Goal: Transaction & Acquisition: Subscribe to service/newsletter

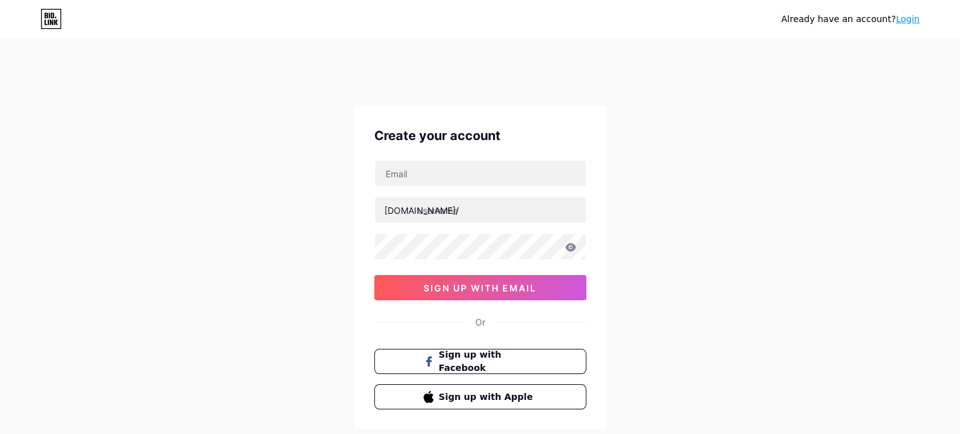
click at [460, 193] on div "[DOMAIN_NAME]/ 0cAFcWeA7dzUp2C8ytuA5NCdLVO9_3zdoDETJYS9Jg14chFyCeMj62i5Uw_QdFP2…" at bounding box center [480, 230] width 212 height 140
click at [458, 176] on input "text" at bounding box center [480, 173] width 211 height 25
paste input "[EMAIL_ADDRESS][DOMAIN_NAME]"
type input "[EMAIL_ADDRESS][DOMAIN_NAME]"
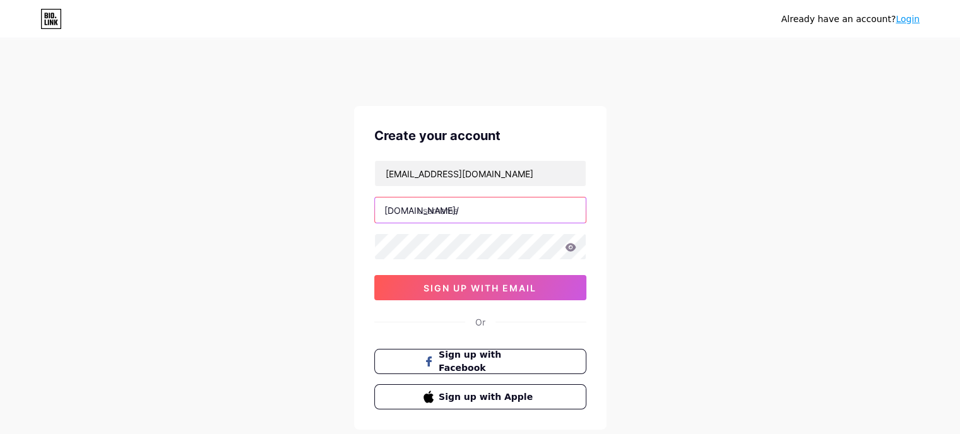
click at [493, 219] on input "text" at bounding box center [480, 210] width 211 height 25
paste input "[PERSON_NAME]"
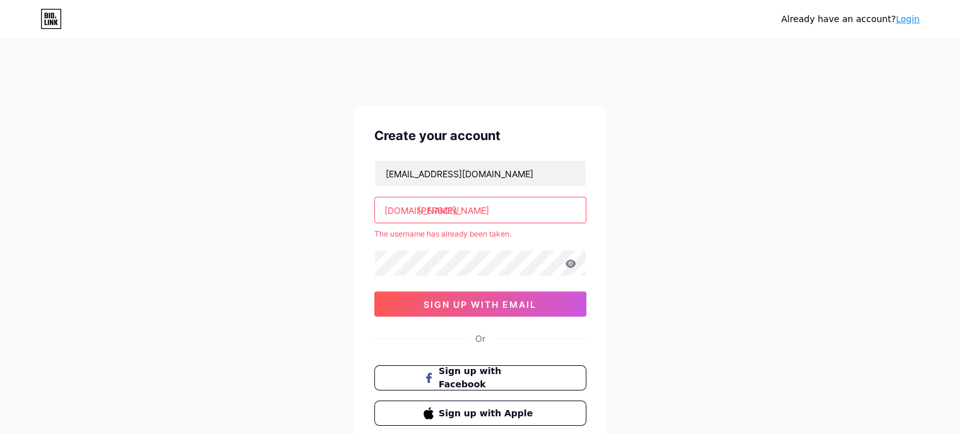
click at [490, 217] on input "[PERSON_NAME]" at bounding box center [480, 210] width 211 height 25
click at [483, 218] on input "[PERSON_NAME]" at bounding box center [480, 210] width 211 height 25
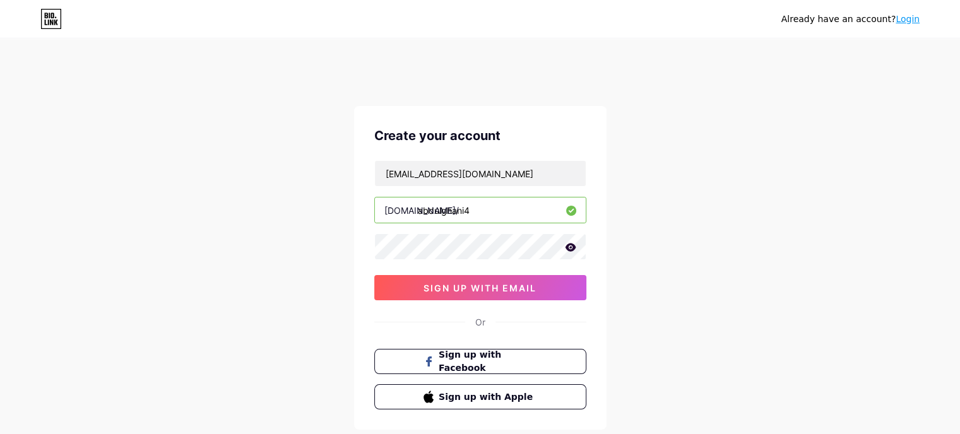
type input "abdulghani4"
click at [478, 294] on button "sign up with email" at bounding box center [480, 287] width 212 height 25
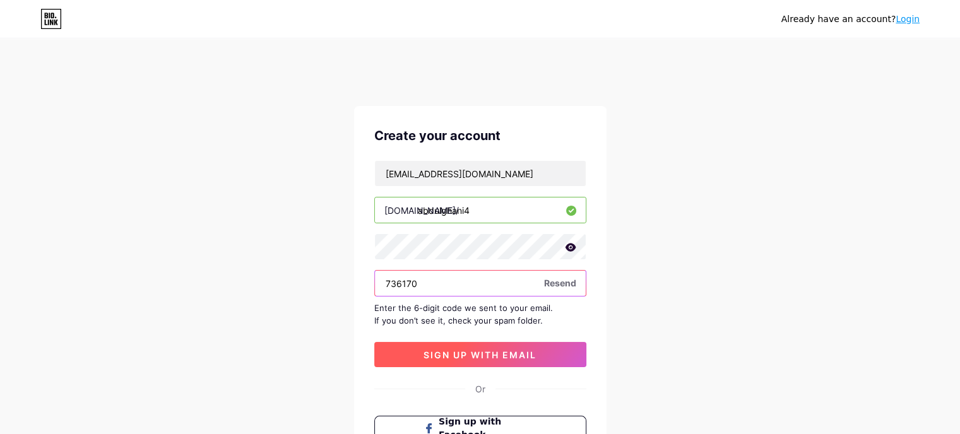
type input "736170"
click at [503, 354] on span "sign up with email" at bounding box center [480, 355] width 113 height 11
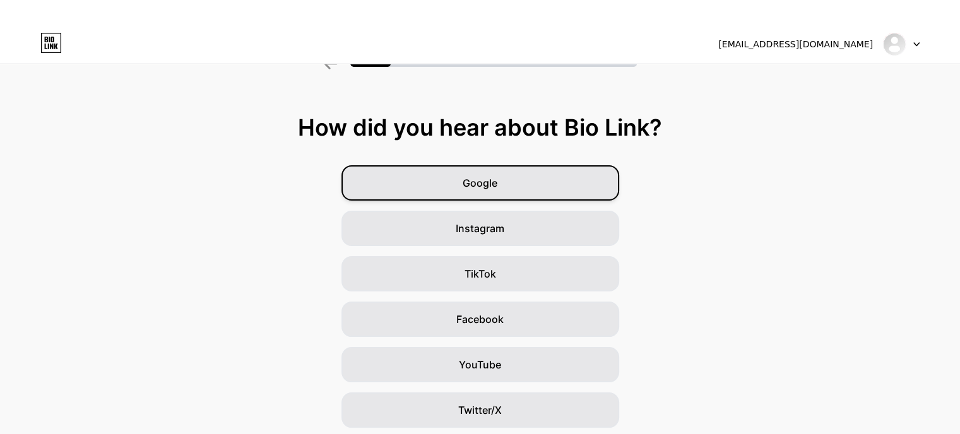
click at [523, 181] on div "Google" at bounding box center [481, 182] width 278 height 35
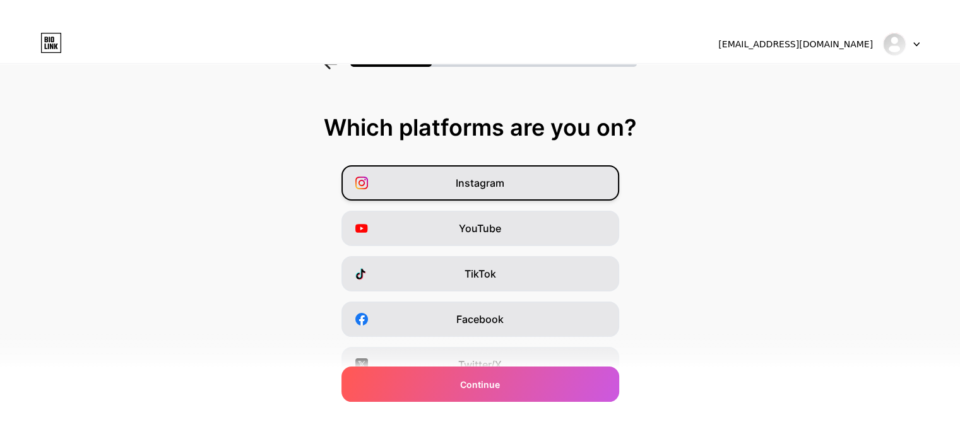
click at [505, 174] on div "Instagram" at bounding box center [481, 182] width 278 height 35
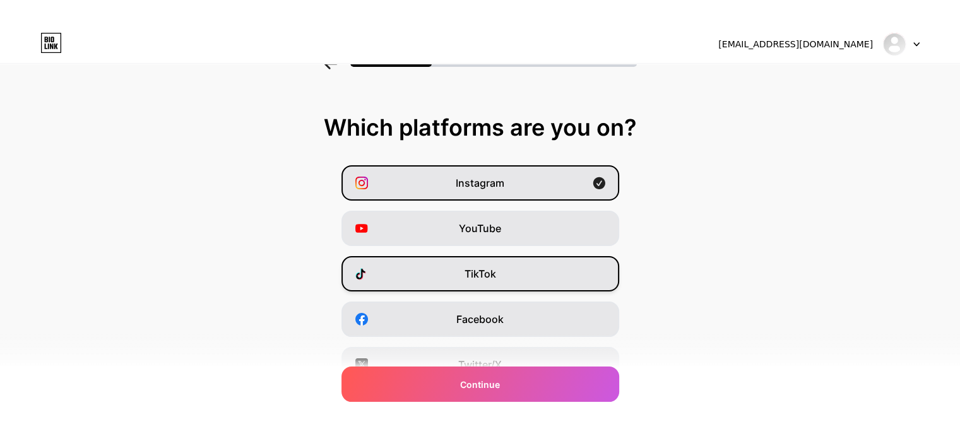
click at [502, 265] on div "TikTok" at bounding box center [481, 273] width 278 height 35
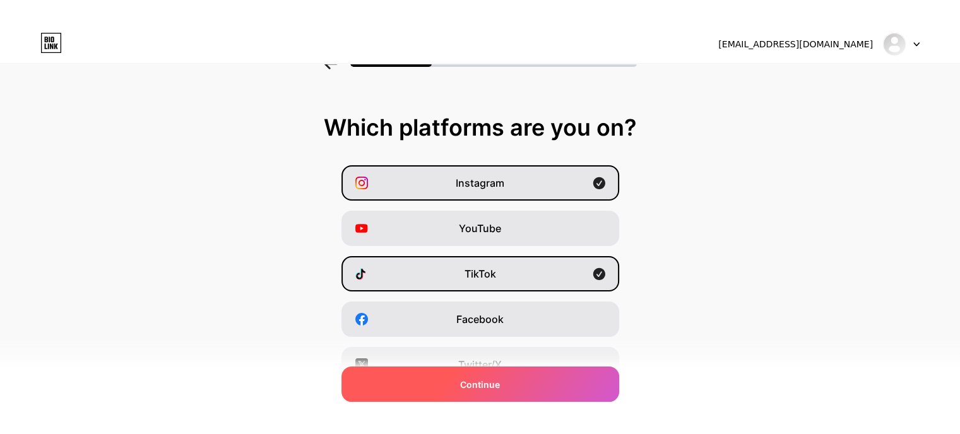
click at [518, 387] on div "Continue" at bounding box center [481, 384] width 278 height 35
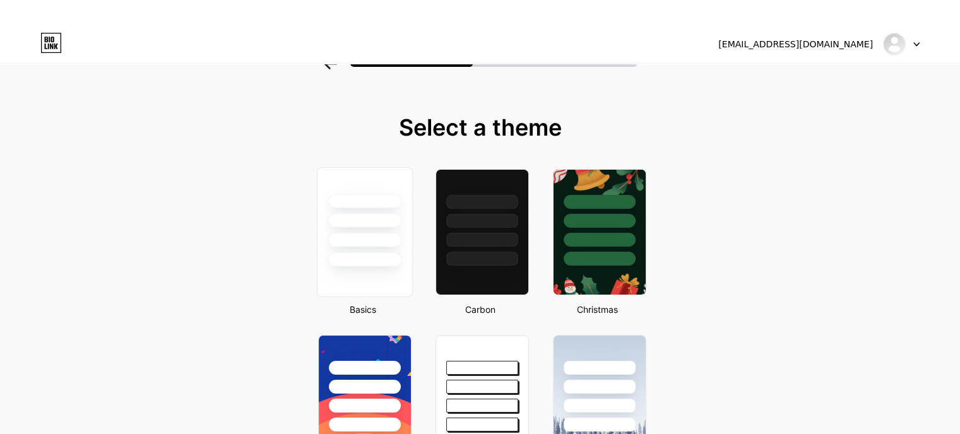
click at [390, 249] on div at bounding box center [364, 217] width 95 height 99
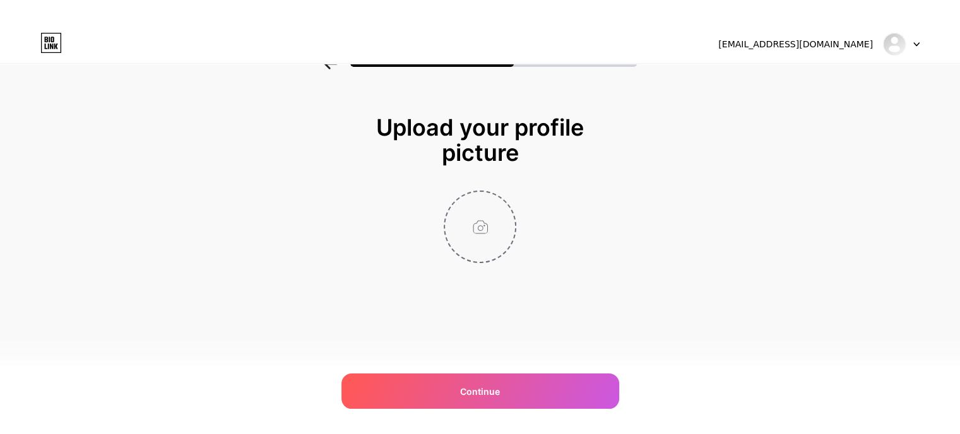
click at [469, 239] on input "file" at bounding box center [480, 227] width 70 height 70
type input "C:\fakepath\13658409_1092587974143401_527947596_a.jpg"
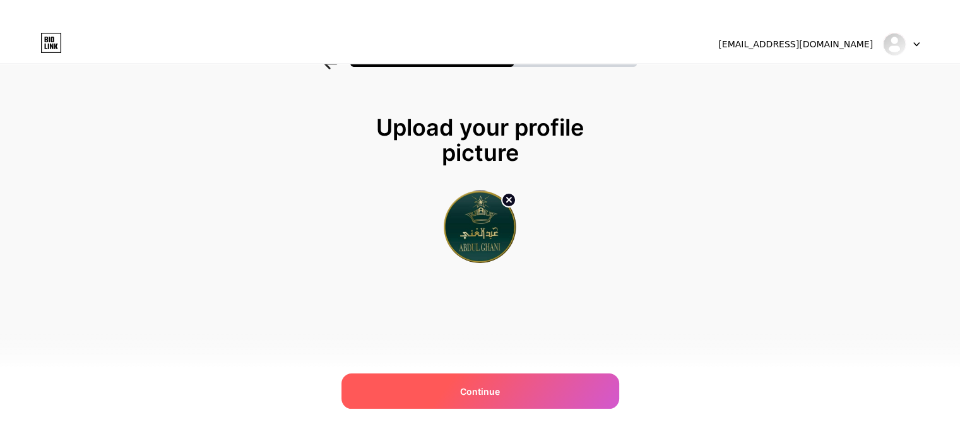
click at [477, 391] on span "Continue" at bounding box center [480, 391] width 40 height 13
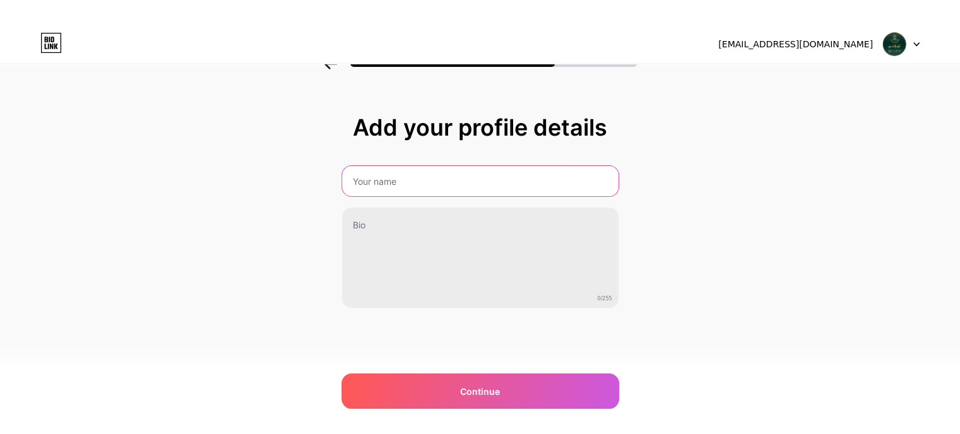
click at [465, 176] on input "text" at bounding box center [480, 181] width 277 height 30
click at [523, 182] on input "text" at bounding box center [479, 181] width 279 height 30
type input "abdulghani4"
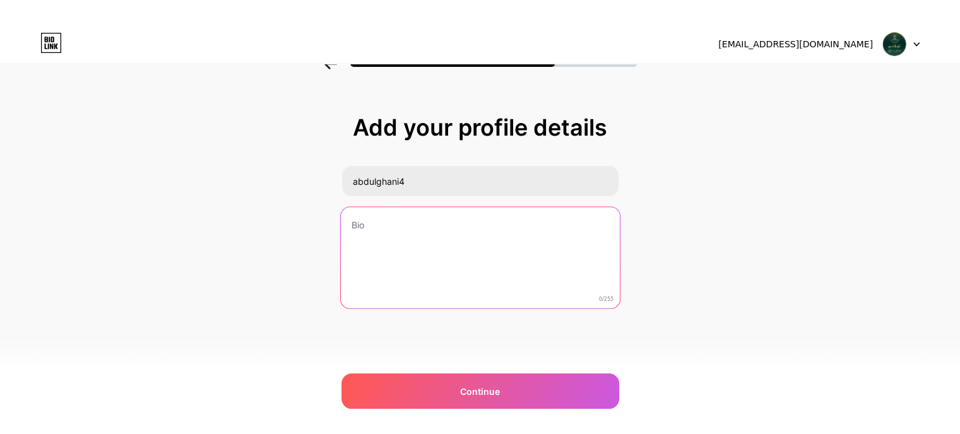
click at [467, 232] on textarea at bounding box center [479, 258] width 279 height 103
click at [446, 248] on textarea at bounding box center [479, 258] width 279 height 103
paste textarea "شركة [PERSON_NAME] ارث المجوهرات, أعرق البيوت التجارية السعودية في صناعة وتجارة…"
click at [449, 270] on textarea "شركة [PERSON_NAME] ارث المجوهرات, أعرق البيوت التجارية السعودية في صناعة وتجارة…" at bounding box center [479, 258] width 279 height 103
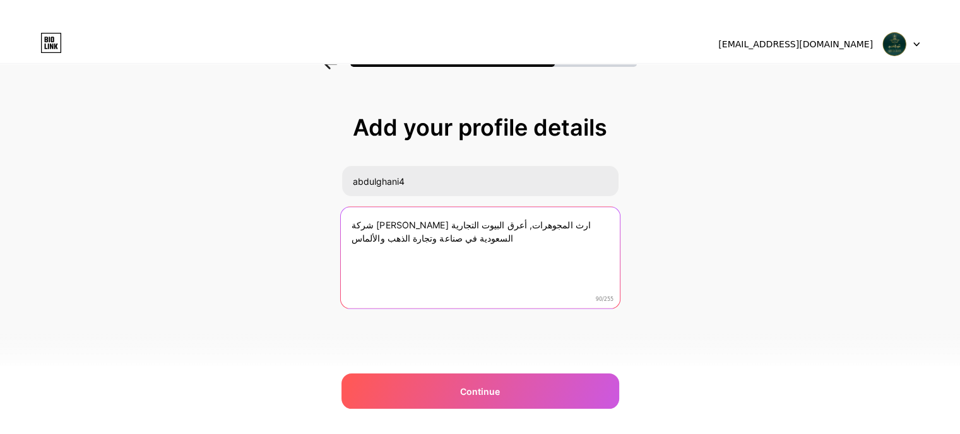
click at [449, 270] on textarea "شركة [PERSON_NAME] ارث المجوهرات, أعرق البيوت التجارية السعودية في صناعة وتجارة…" at bounding box center [479, 258] width 279 height 103
paste textarea "للذهب والمجوهرات ليست مجرد علامة تجارية، بل هي حكاية تمتد لأكثر من ثمانية عقود …"
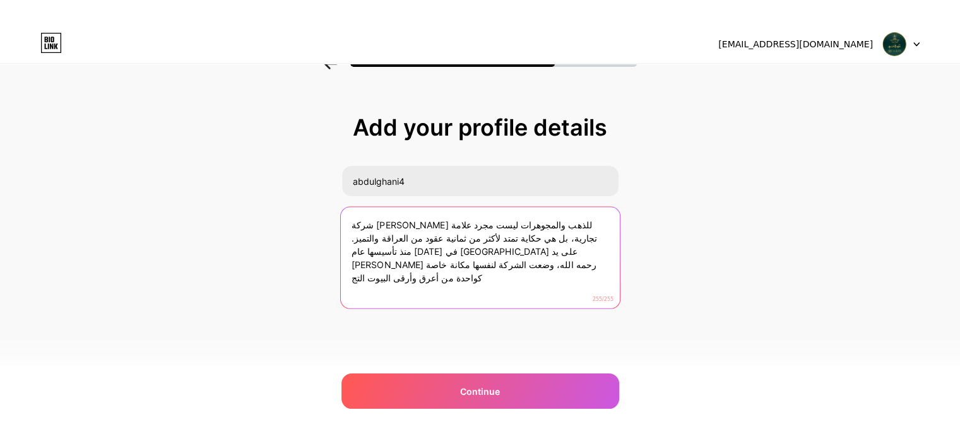
type textarea "شركة [PERSON_NAME] ارث المجوهرات, أعرق البيوت التجارية السعودية في صناعة وتجارة…"
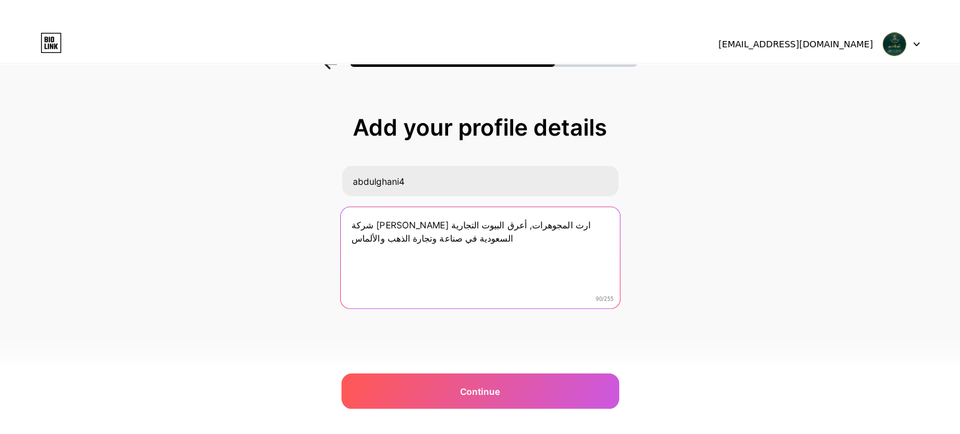
click at [470, 239] on textarea "شركة [PERSON_NAME] ارث المجوهرات, أعرق البيوت التجارية السعودية في صناعة وتجارة…" at bounding box center [479, 258] width 279 height 103
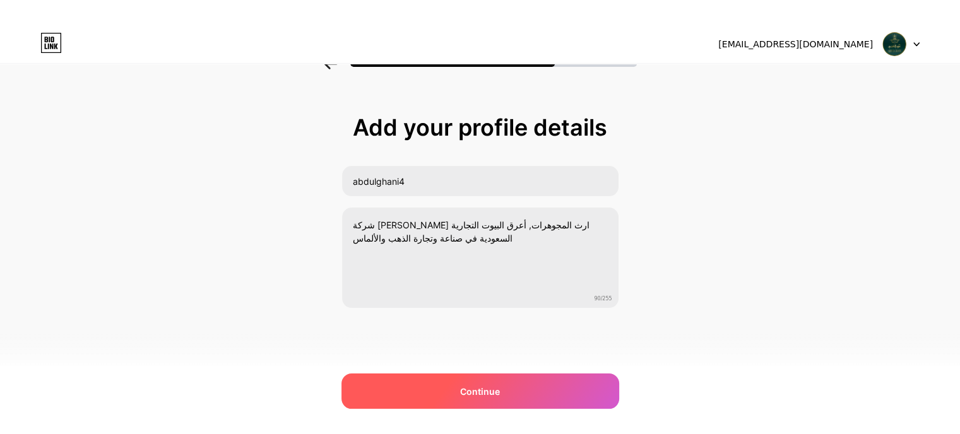
click at [496, 396] on span "Continue" at bounding box center [480, 391] width 40 height 13
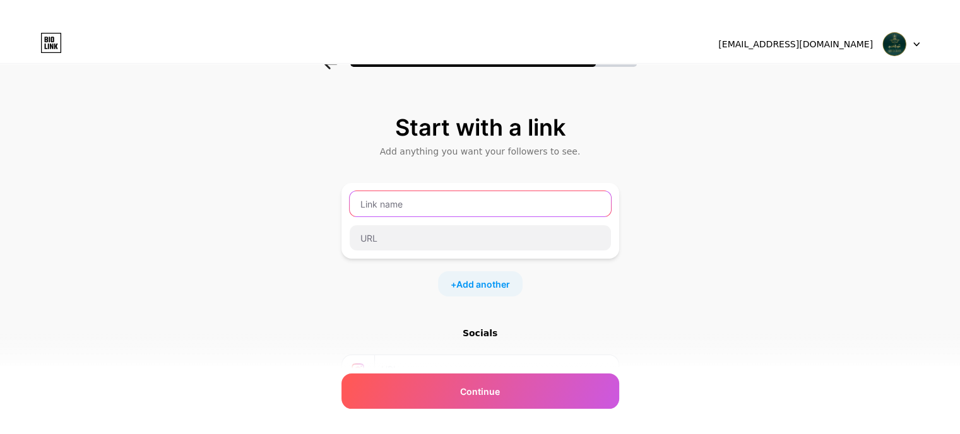
click at [501, 209] on input "text" at bounding box center [480, 203] width 261 height 25
paste input "[PERSON_NAME] ارث المجوهرات"
type input "[PERSON_NAME] ارث المجوهرات"
click at [489, 251] on div "[PERSON_NAME] ارث المجوهرات" at bounding box center [481, 221] width 278 height 76
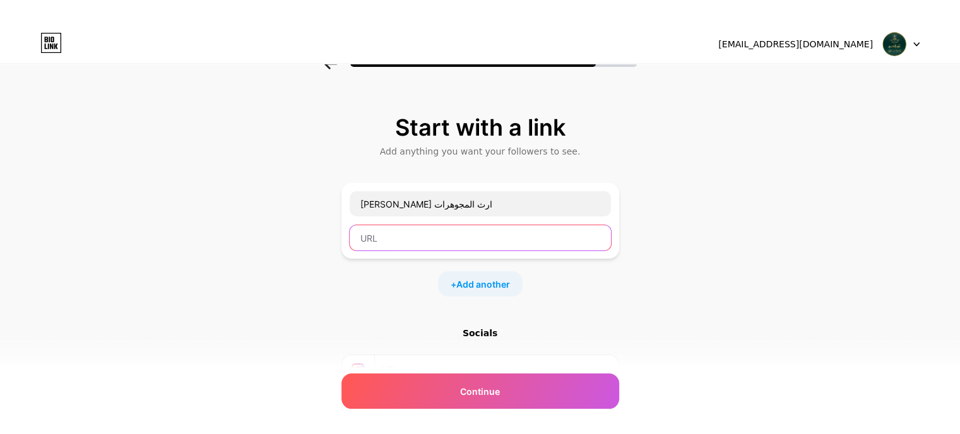
click at [482, 237] on input "text" at bounding box center [480, 237] width 261 height 25
paste input "[URL][DOMAIN_NAME]"
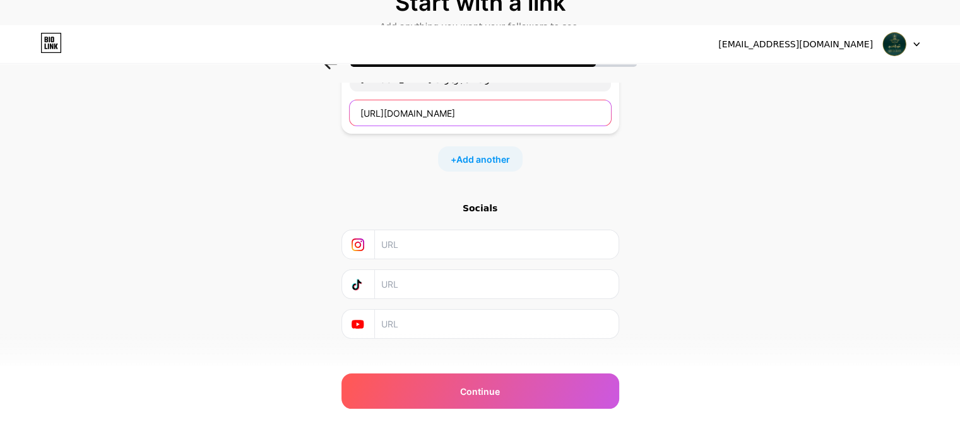
scroll to position [141, 0]
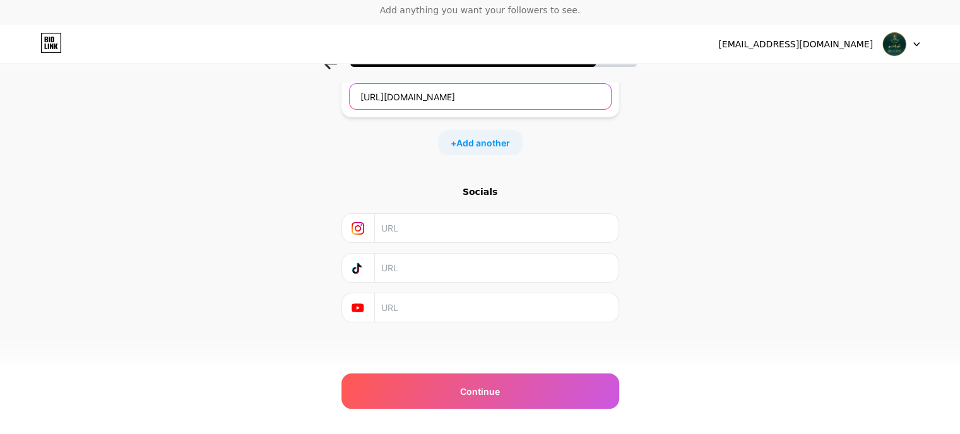
type input "[URL][DOMAIN_NAME]"
click at [451, 227] on input "text" at bounding box center [495, 228] width 229 height 28
paste input "[URL][DOMAIN_NAME][PERSON_NAME][DOMAIN_NAME]"
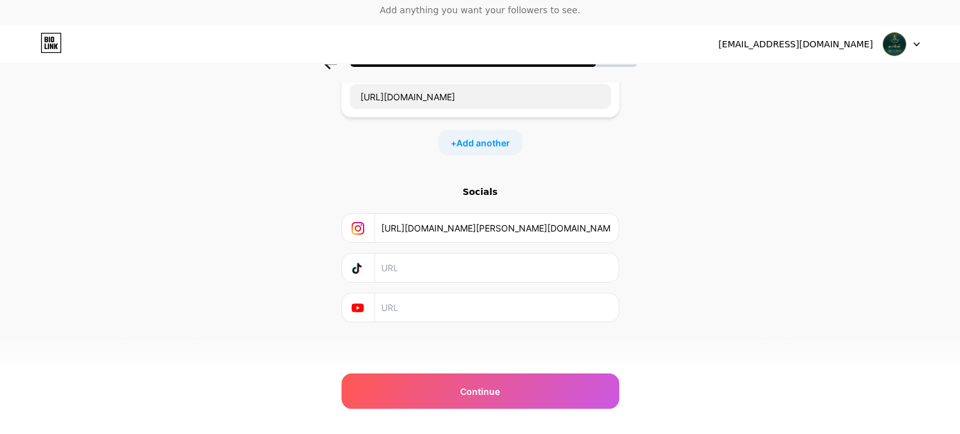
scroll to position [0, 52]
type input "[URL][DOMAIN_NAME][PERSON_NAME][DOMAIN_NAME]"
click at [441, 274] on input "text" at bounding box center [495, 268] width 229 height 28
paste input "[URL][DOMAIN_NAME][DOMAIN_NAME]"
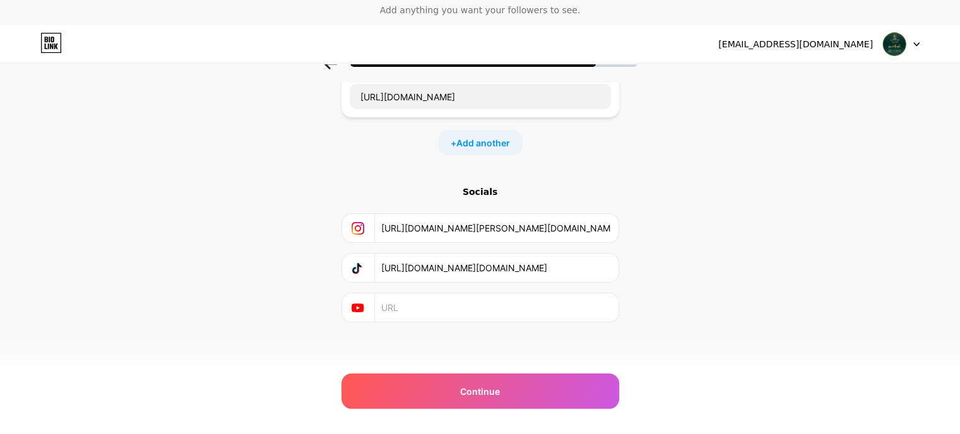
scroll to position [0, 54]
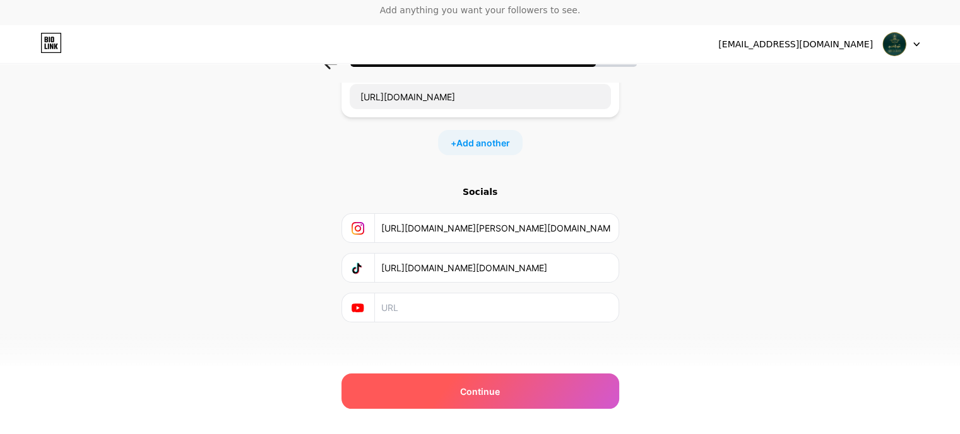
type input "[URL][DOMAIN_NAME][DOMAIN_NAME]"
click at [443, 396] on div "Continue" at bounding box center [481, 391] width 278 height 35
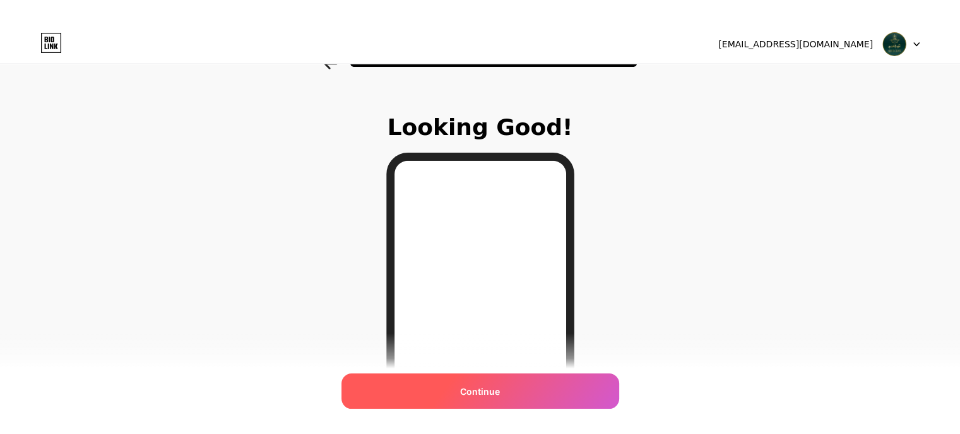
click at [488, 392] on span "Continue" at bounding box center [480, 391] width 40 height 13
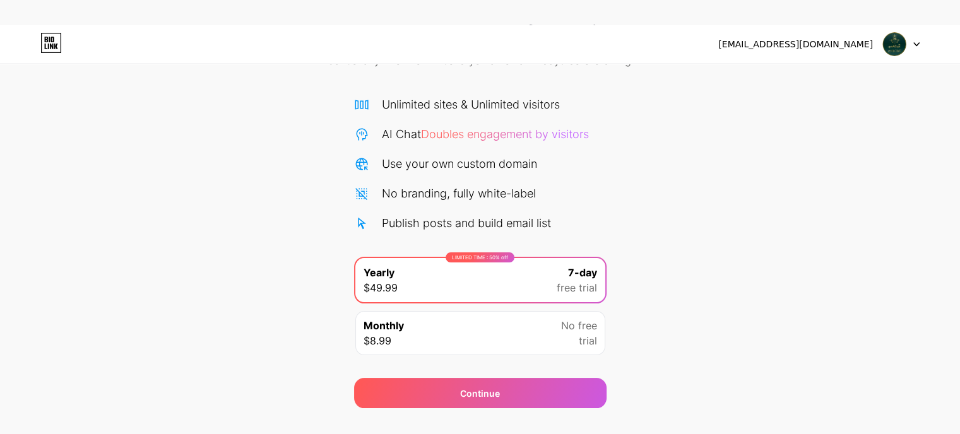
scroll to position [98, 0]
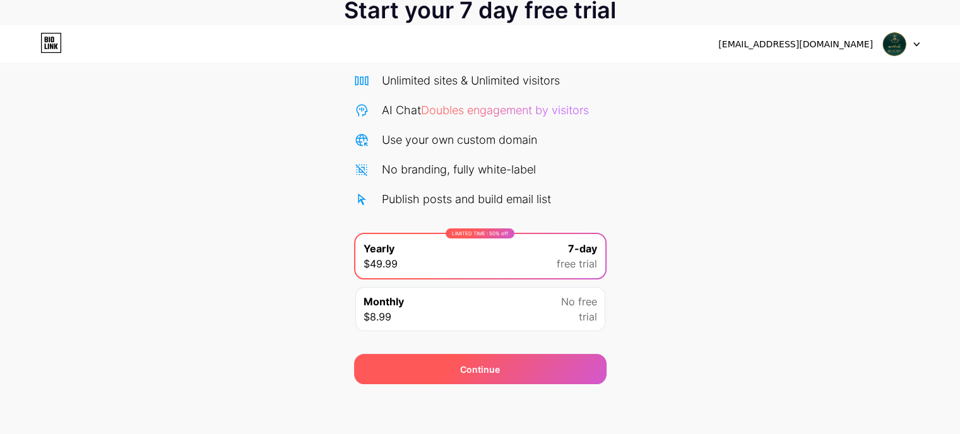
click at [500, 363] on div "Continue" at bounding box center [480, 369] width 253 height 30
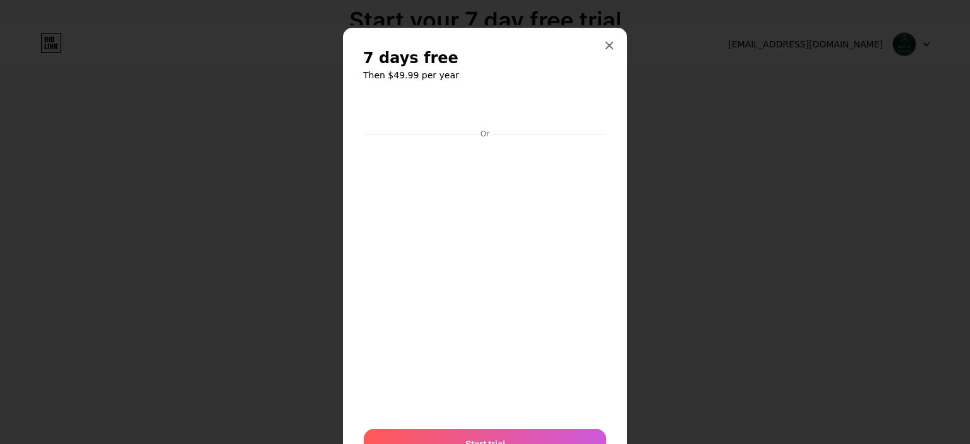
scroll to position [63, 0]
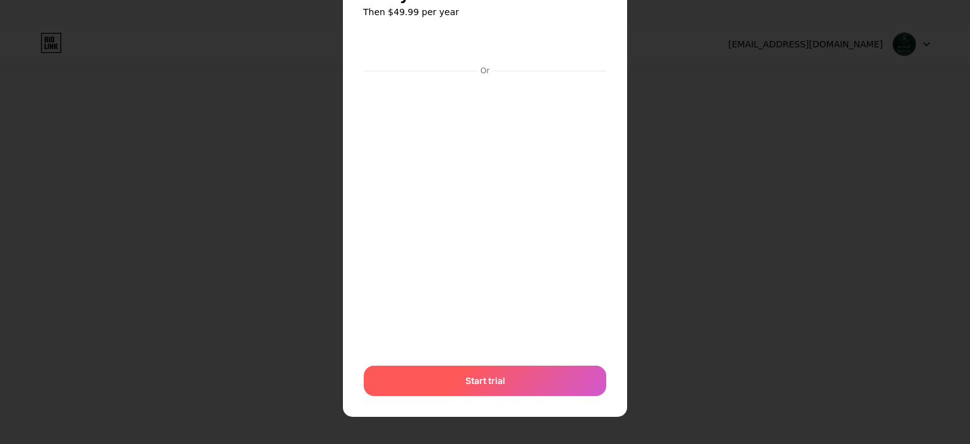
click at [506, 377] on div "Start trial" at bounding box center [485, 381] width 242 height 30
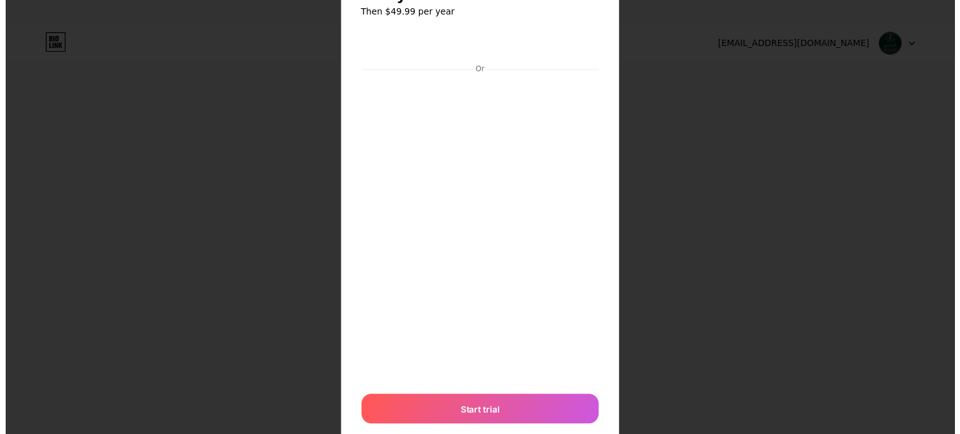
scroll to position [0, 0]
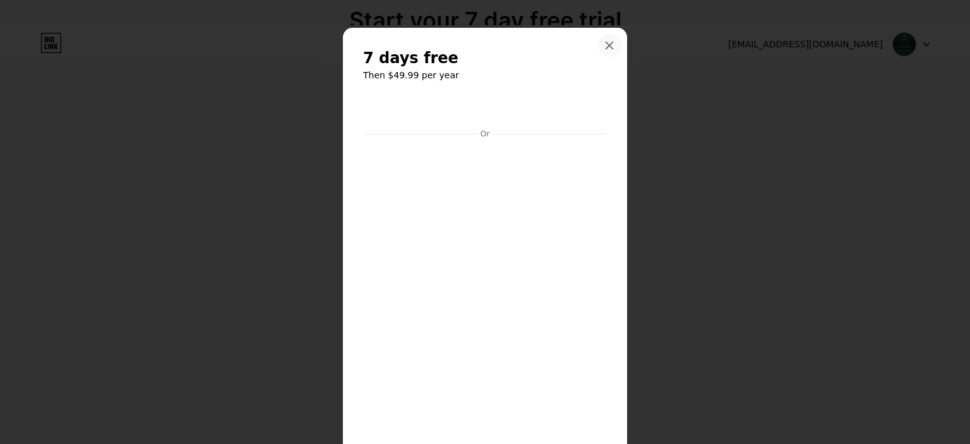
click at [602, 52] on div at bounding box center [609, 45] width 23 height 23
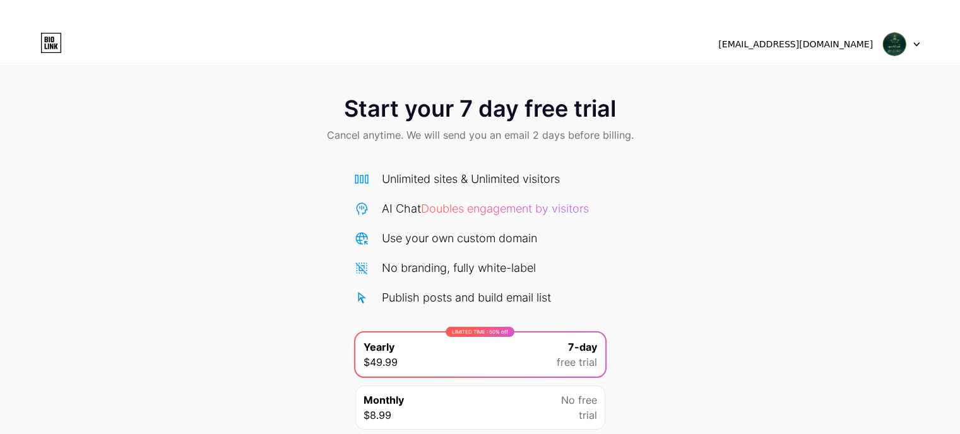
click at [473, 96] on span "Start your 7 day free trial" at bounding box center [480, 108] width 272 height 25
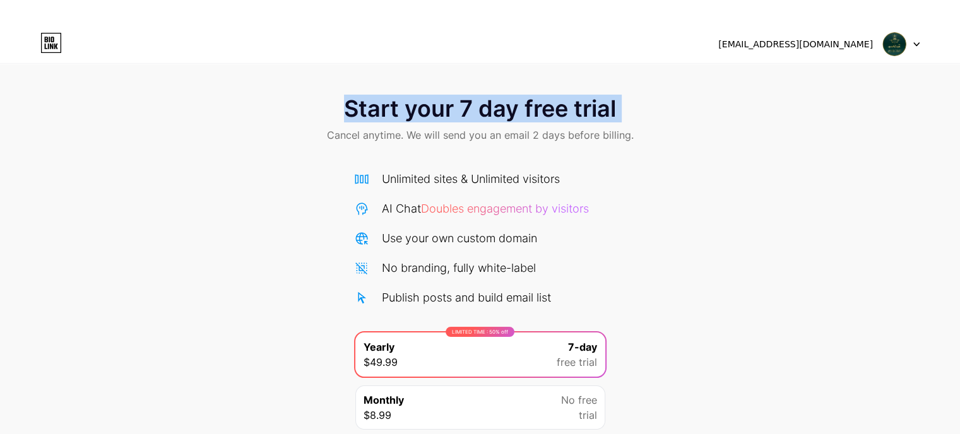
click at [473, 96] on span "Start your 7 day free trial" at bounding box center [480, 108] width 272 height 25
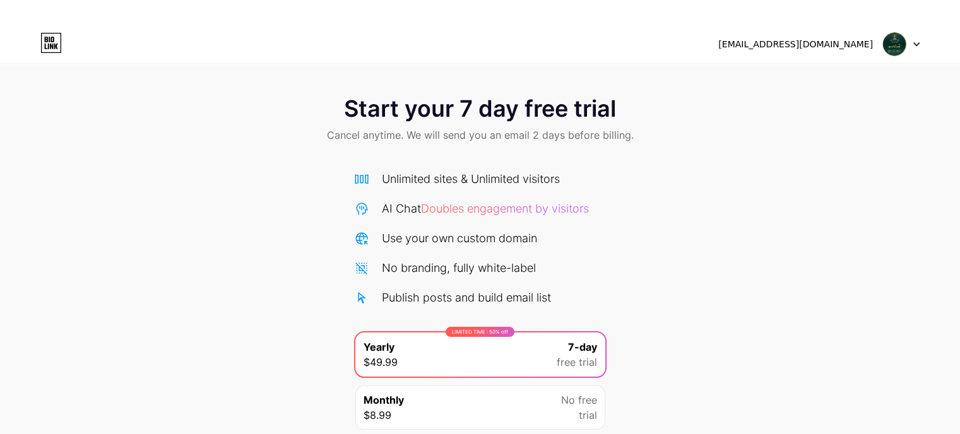
click at [570, 166] on div "Unlimited sites & Unlimited visitors AI Chat Doubles engagement by visitors Use…" at bounding box center [480, 298] width 253 height 280
click at [912, 46] on div at bounding box center [901, 44] width 37 height 23
click at [833, 44] on div "[EMAIL_ADDRESS][DOMAIN_NAME]" at bounding box center [796, 44] width 155 height 13
click at [638, 135] on div "Start your 7 day free trial Cancel anytime. We will send you an email 2 days be…" at bounding box center [480, 120] width 960 height 75
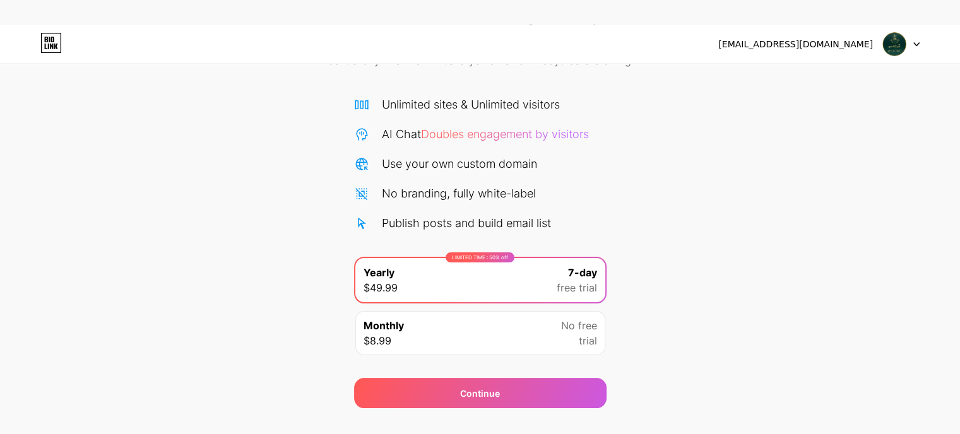
scroll to position [98, 0]
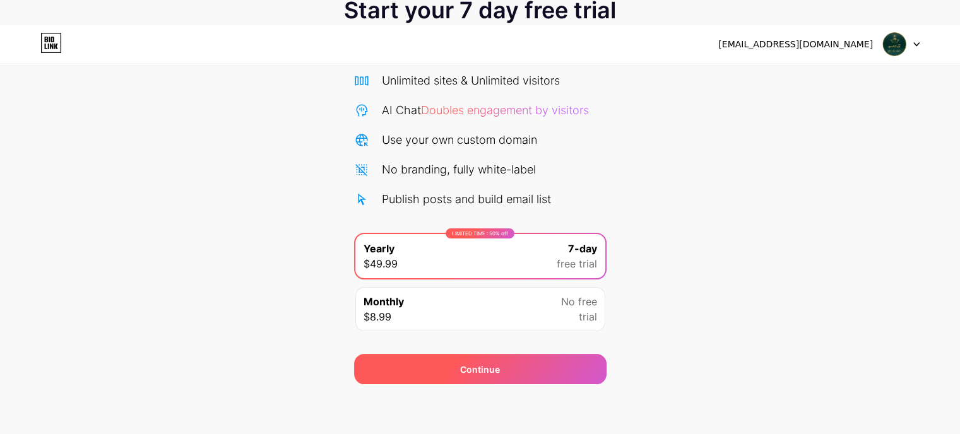
click at [455, 360] on div "Continue" at bounding box center [480, 369] width 253 height 30
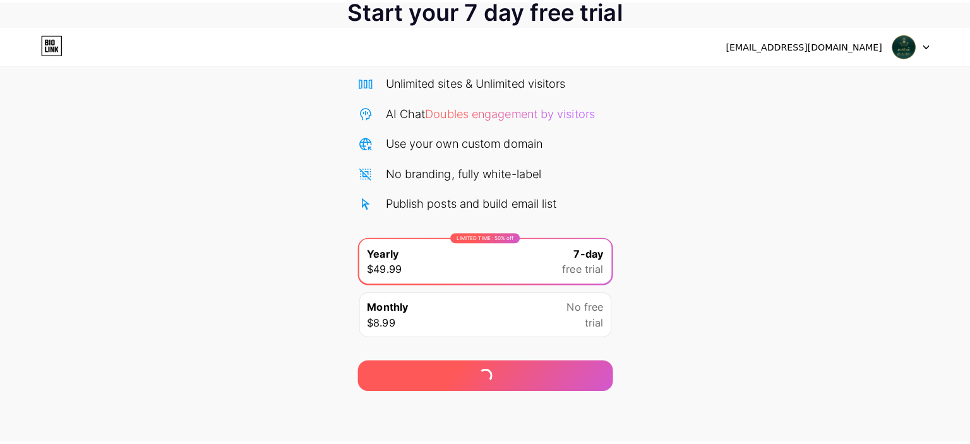
scroll to position [88, 0]
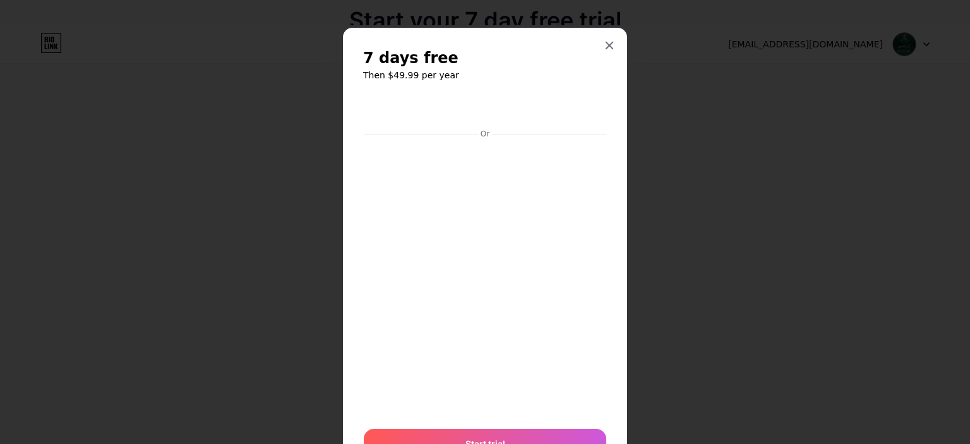
click at [405, 52] on span "7 days free" at bounding box center [410, 58] width 95 height 20
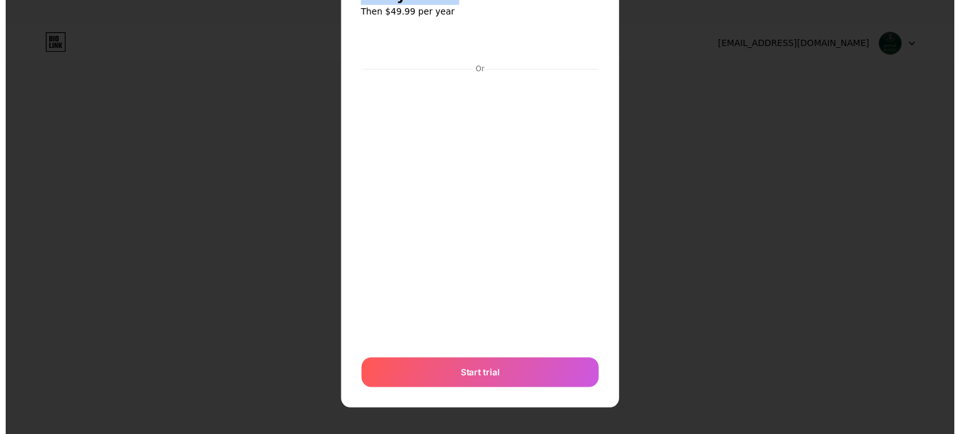
scroll to position [0, 0]
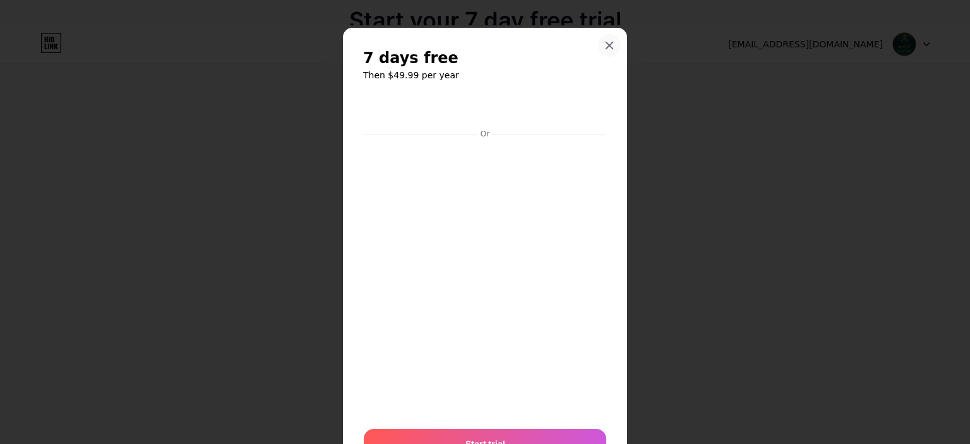
click at [604, 49] on icon at bounding box center [609, 45] width 10 height 10
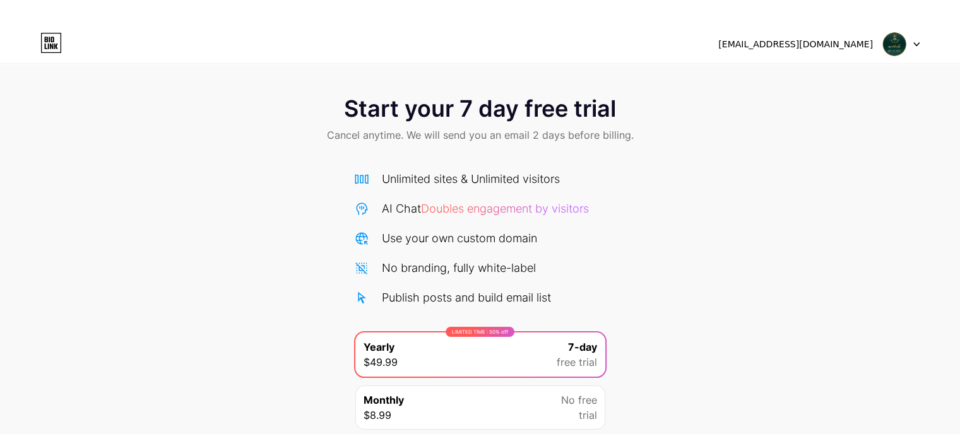
click at [473, 114] on span "Start your 7 day free trial" at bounding box center [480, 108] width 272 height 25
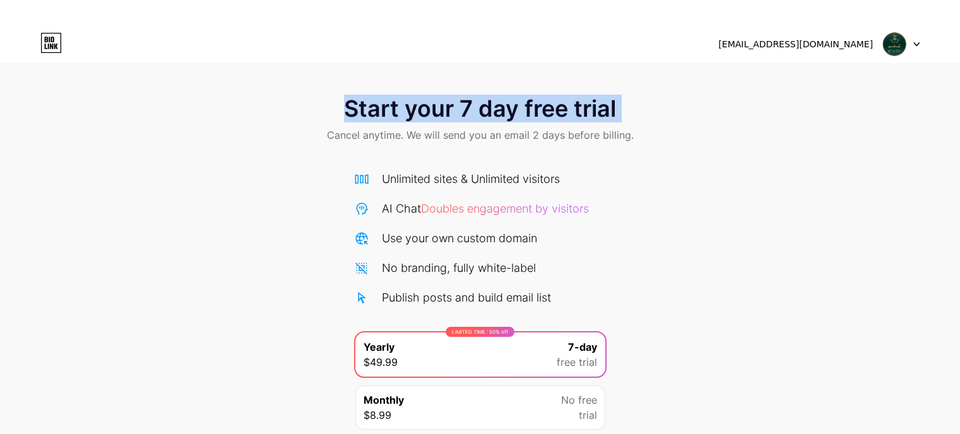
click at [473, 114] on span "Start your 7 day free trial" at bounding box center [480, 108] width 272 height 25
click at [318, 159] on div "Start your 7 day free trial Cancel anytime. We will send you an email 2 days be…" at bounding box center [480, 283] width 960 height 400
click at [323, 129] on div "Start your 7 day free trial Cancel anytime. We will send you an email 2 days be…" at bounding box center [480, 120] width 960 height 75
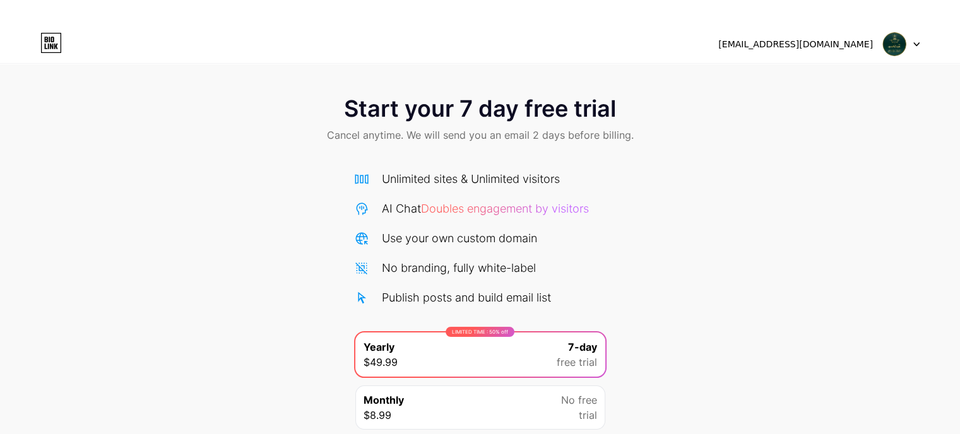
click at [325, 130] on div "Start your 7 day free trial Cancel anytime. We will send you an email 2 days be…" at bounding box center [480, 120] width 960 height 75
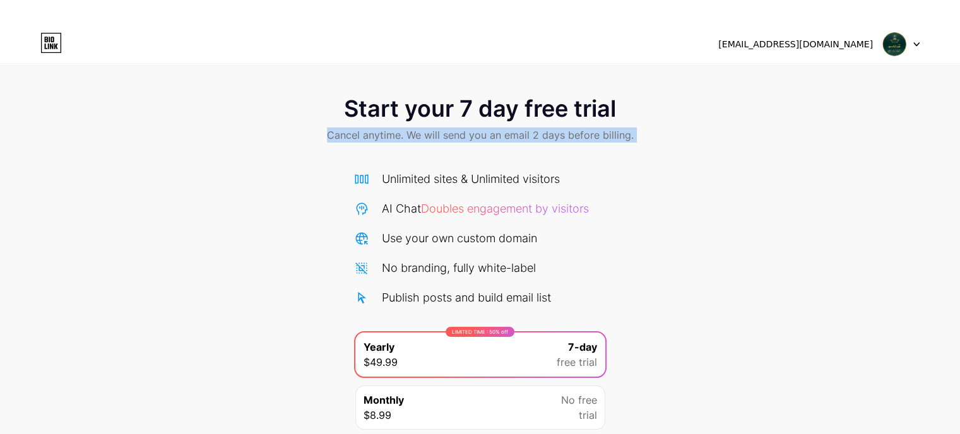
click at [325, 130] on div "Start your 7 day free trial Cancel anytime. We will send you an email 2 days be…" at bounding box center [480, 120] width 960 height 75
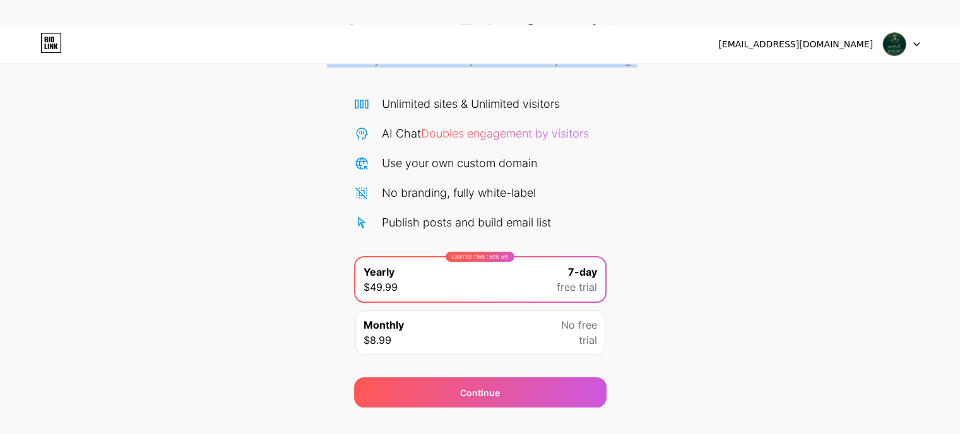
scroll to position [98, 0]
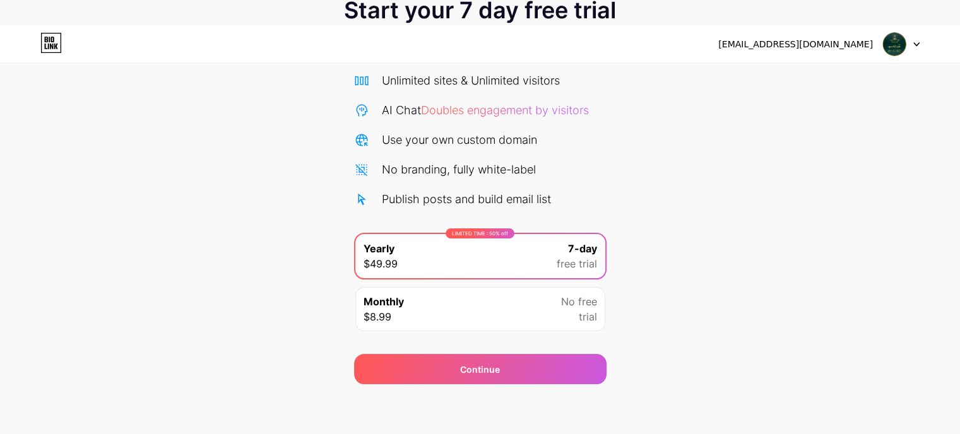
click at [477, 317] on div "Monthly $8.99 No free trial" at bounding box center [480, 309] width 250 height 44
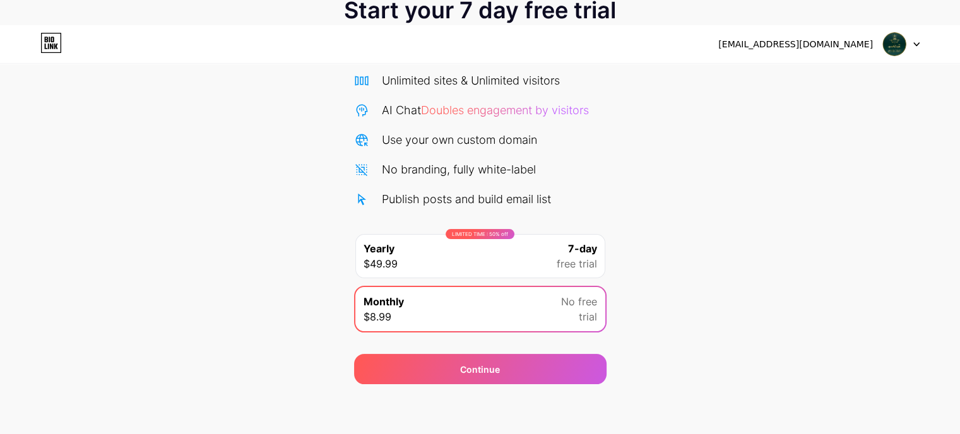
click at [514, 239] on div "LIMITED TIME : 50% off Yearly $49.99 7-day free trial" at bounding box center [480, 256] width 250 height 44
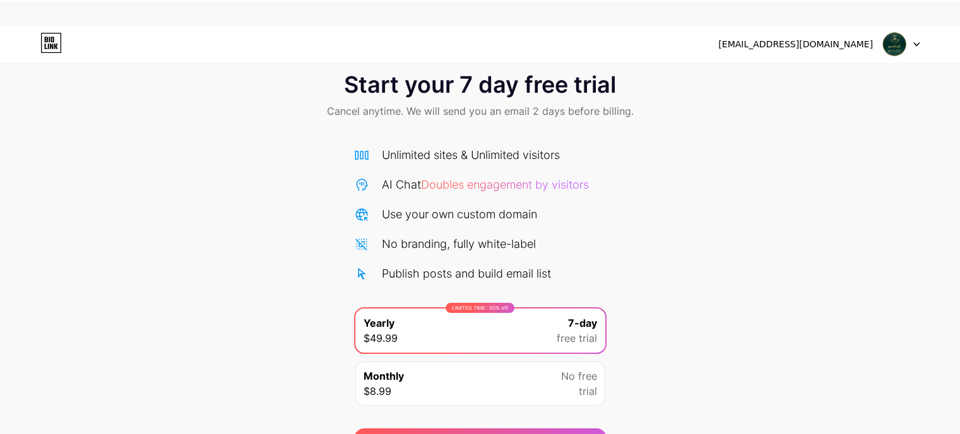
scroll to position [0, 0]
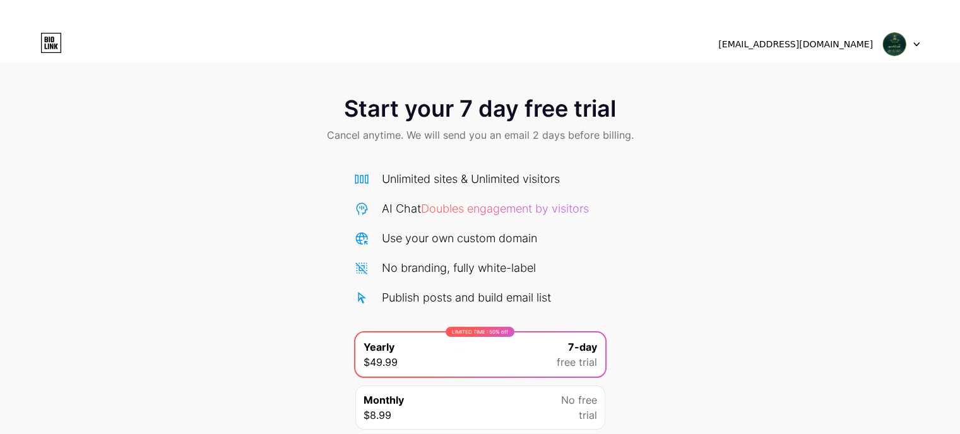
click at [475, 212] on span "Doubles engagement by visitors" at bounding box center [505, 208] width 168 height 13
click at [487, 157] on div "Start your 7 day free trial Cancel anytime. We will send you an email 2 days be…" at bounding box center [480, 120] width 960 height 75
click at [480, 126] on div "Start your 7 day free trial Cancel anytime. We will send you an email 2 days be…" at bounding box center [480, 120] width 960 height 75
click at [463, 90] on div "Start your 7 day free trial Cancel anytime. We will send you an email 2 days be…" at bounding box center [480, 120] width 960 height 75
click at [436, 181] on div "Unlimited sites & Unlimited visitors" at bounding box center [471, 178] width 178 height 17
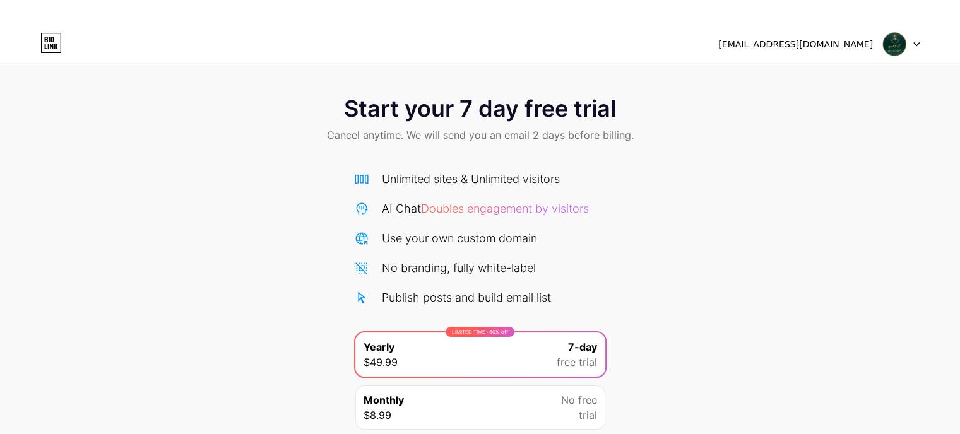
click at [433, 226] on div "Unlimited sites & Unlimited visitors AI Chat Doubles engagement by visitors Use…" at bounding box center [480, 238] width 253 height 136
drag, startPoint x: 405, startPoint y: 330, endPoint x: 131, endPoint y: 32, distance: 404.0
click at [404, 323] on div "Unlimited sites & Unlimited visitors AI Chat Doubles engagement by visitors Use…" at bounding box center [480, 303] width 253 height 267
click at [45, 36] on icon at bounding box center [50, 43] width 21 height 20
click at [45, 50] on icon at bounding box center [50, 43] width 21 height 20
